Goal: Task Accomplishment & Management: Manage account settings

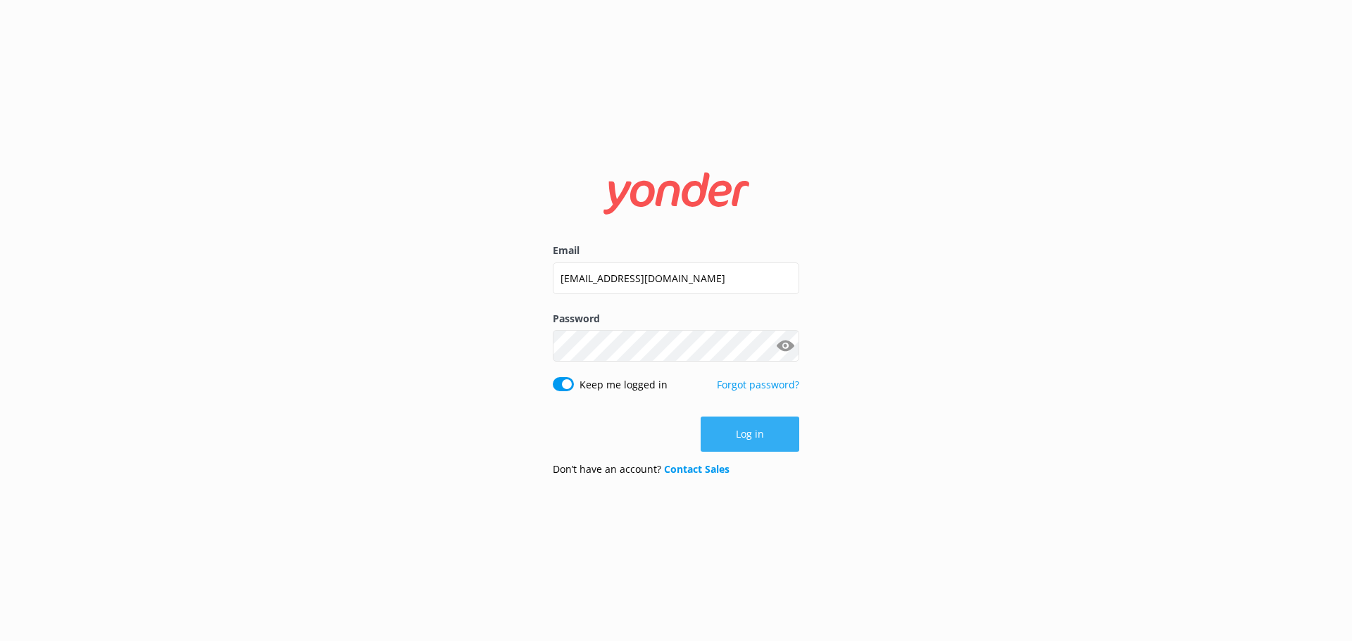
click at [738, 420] on button "Log in" at bounding box center [750, 434] width 99 height 35
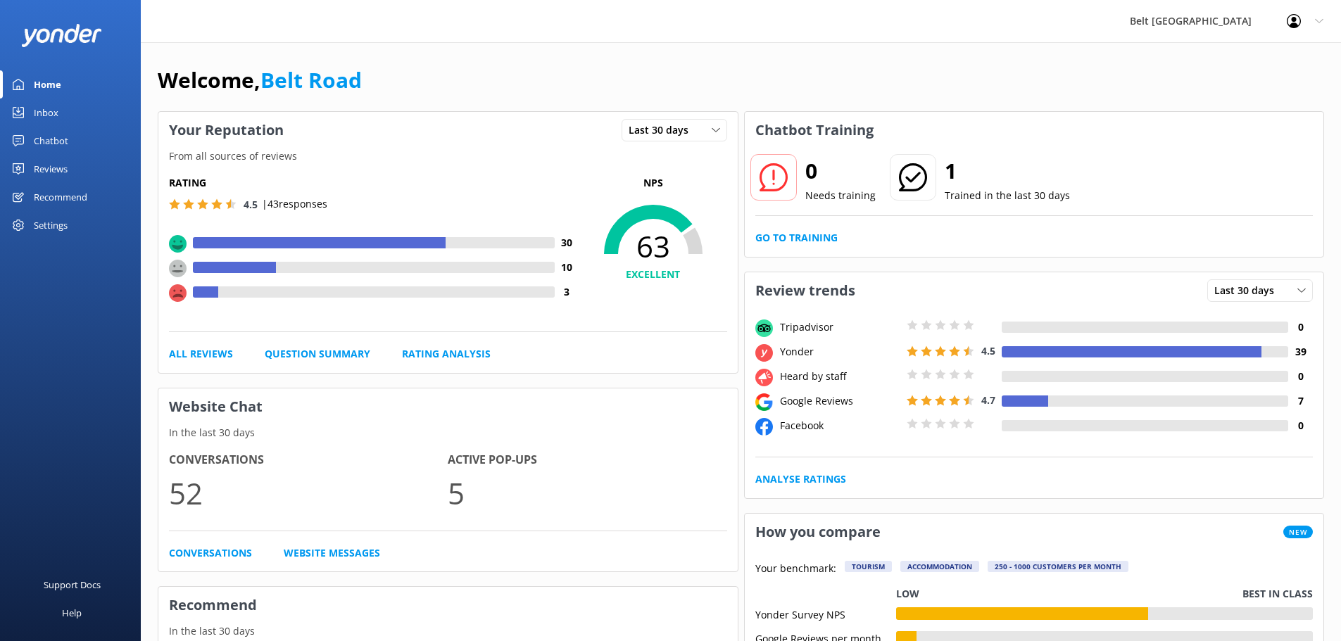
click at [45, 156] on div "Reviews" at bounding box center [51, 169] width 34 height 28
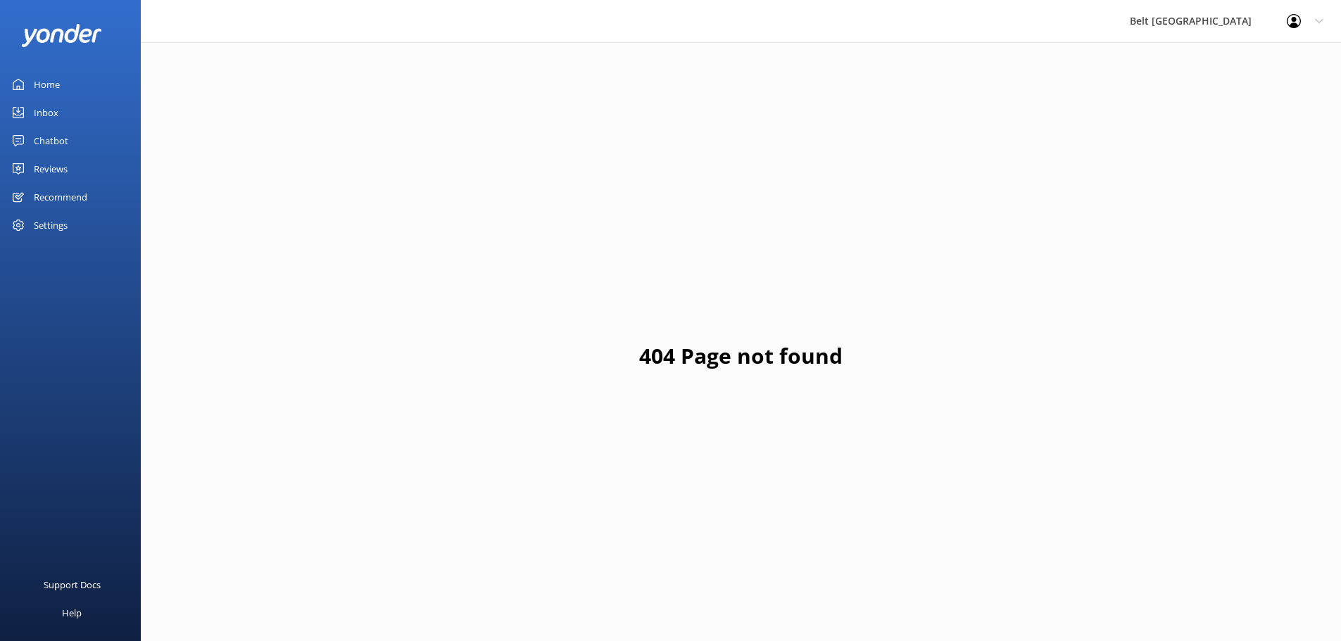
click at [56, 159] on div "Reviews" at bounding box center [51, 169] width 34 height 28
